Goal: Task Accomplishment & Management: Manage account settings

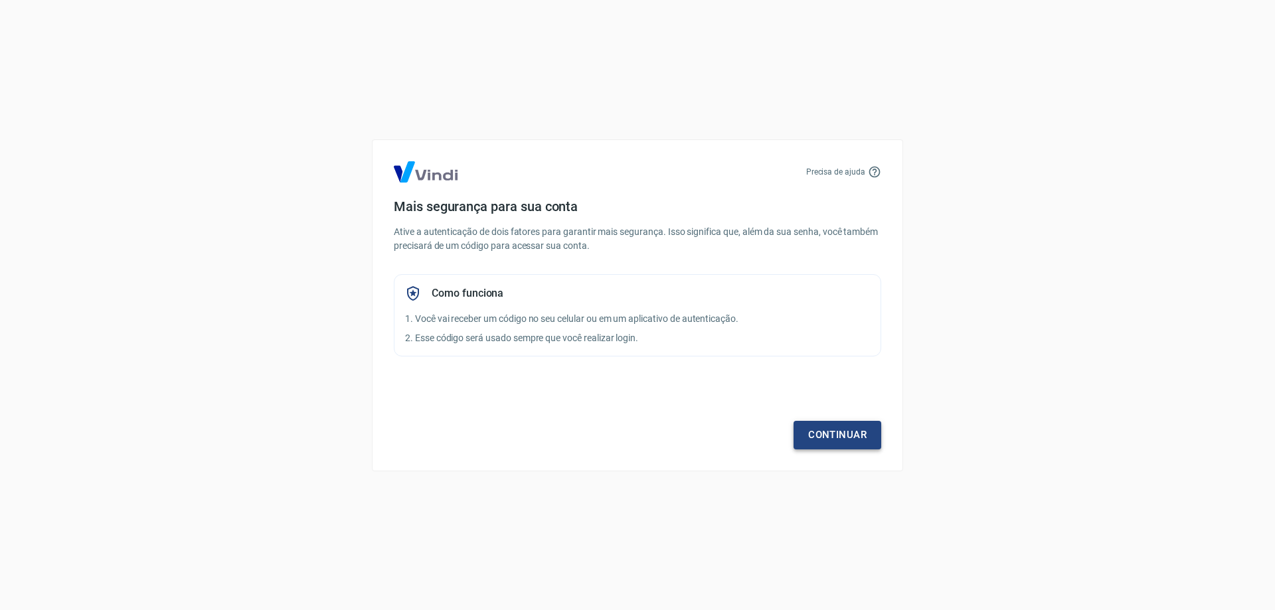
click at [851, 439] on link "Continuar" at bounding box center [837, 435] width 88 height 28
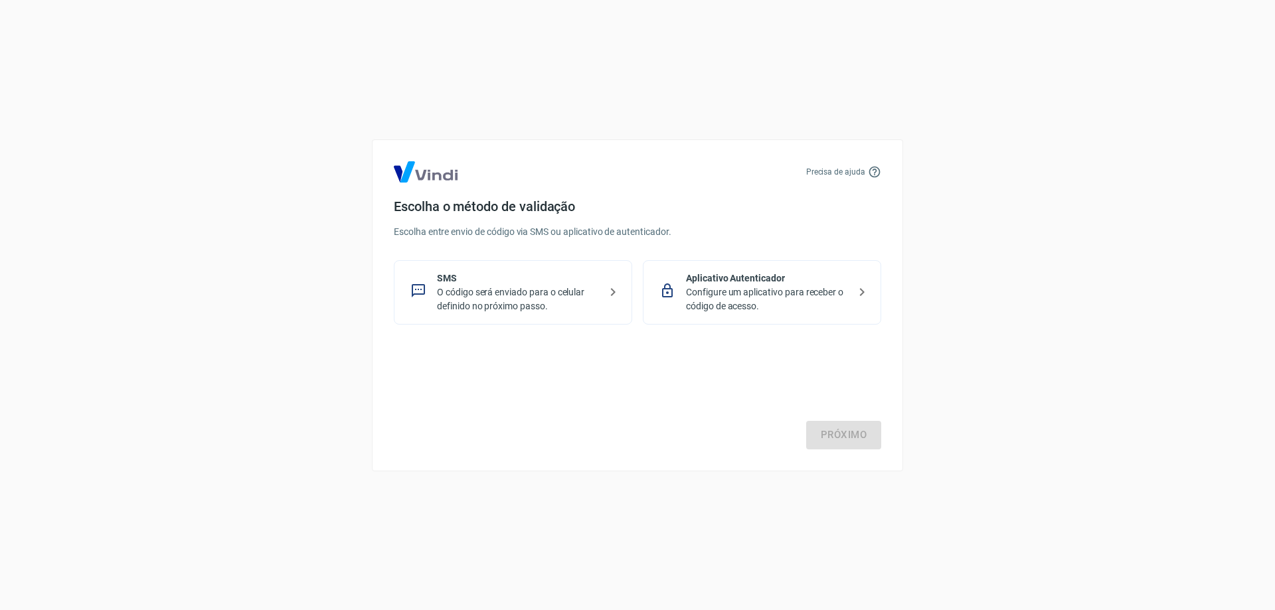
click at [804, 298] on p "Configure um aplicativo para receber o código de acesso." at bounding box center [767, 299] width 163 height 28
